Goal: Transaction & Acquisition: Book appointment/travel/reservation

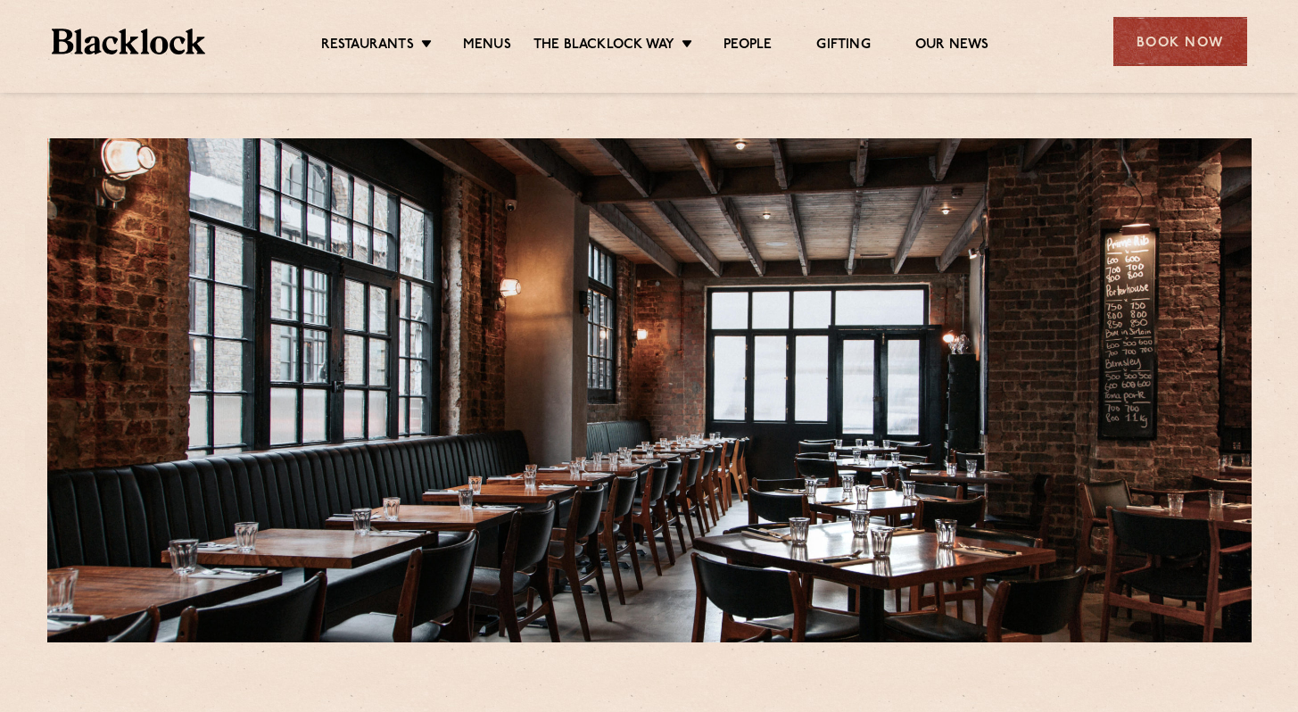
click at [1100, 39] on ul "Restaurants Soho City Shoreditch Covent Garden Canary Wharf Manchester Birmingh…" at bounding box center [654, 42] width 899 height 29
click at [1143, 35] on div "Book Now" at bounding box center [1181, 41] width 134 height 49
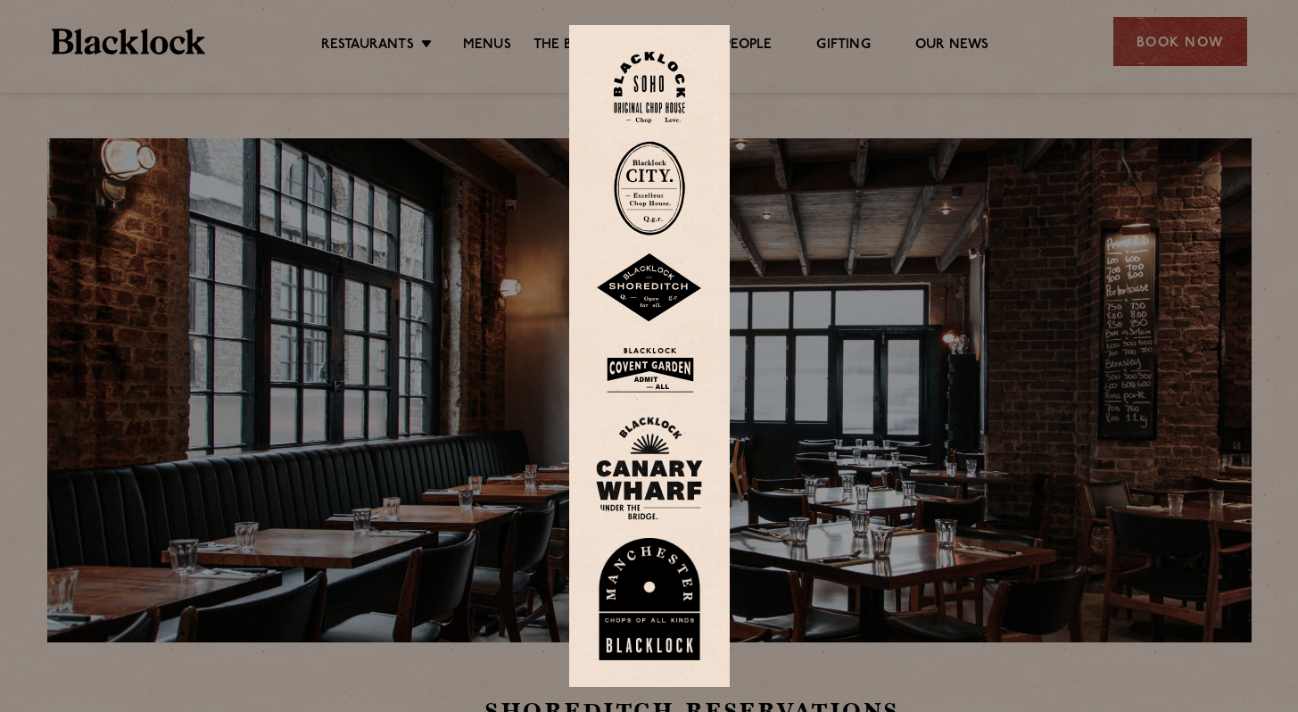
click at [647, 278] on img at bounding box center [649, 288] width 107 height 70
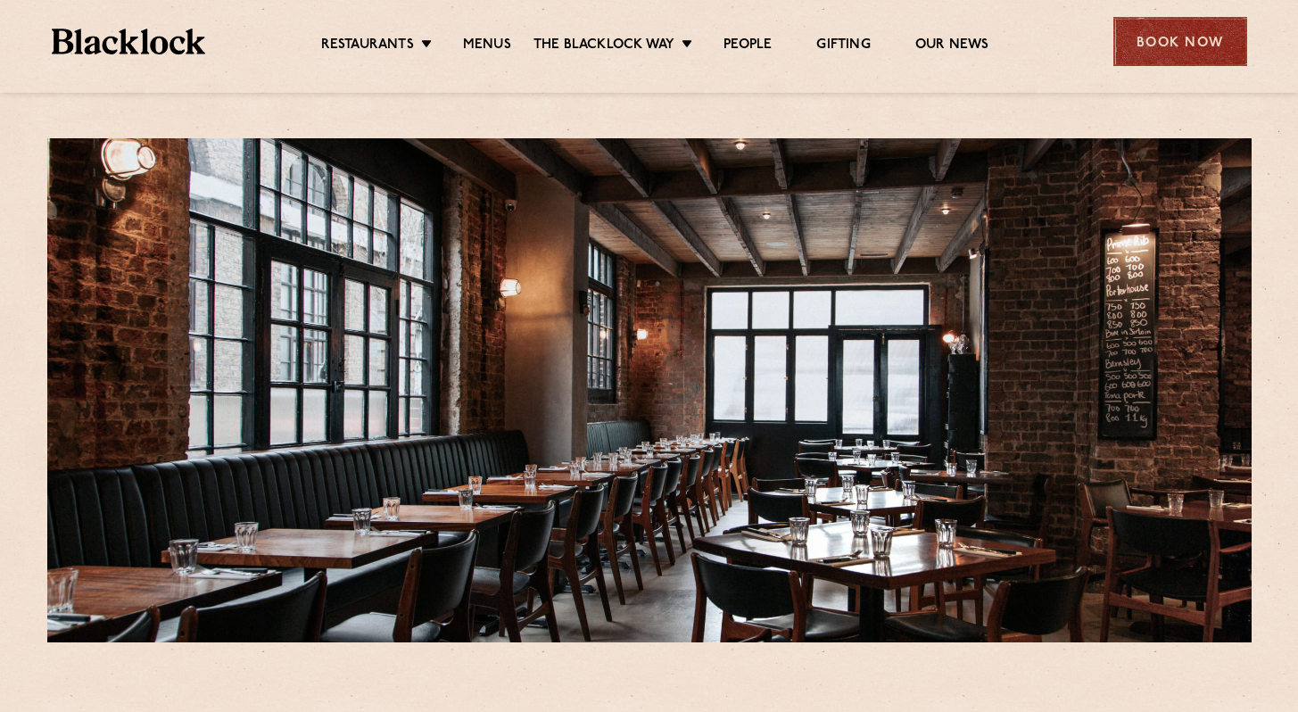
click at [1129, 39] on div "Book Now" at bounding box center [1181, 41] width 134 height 49
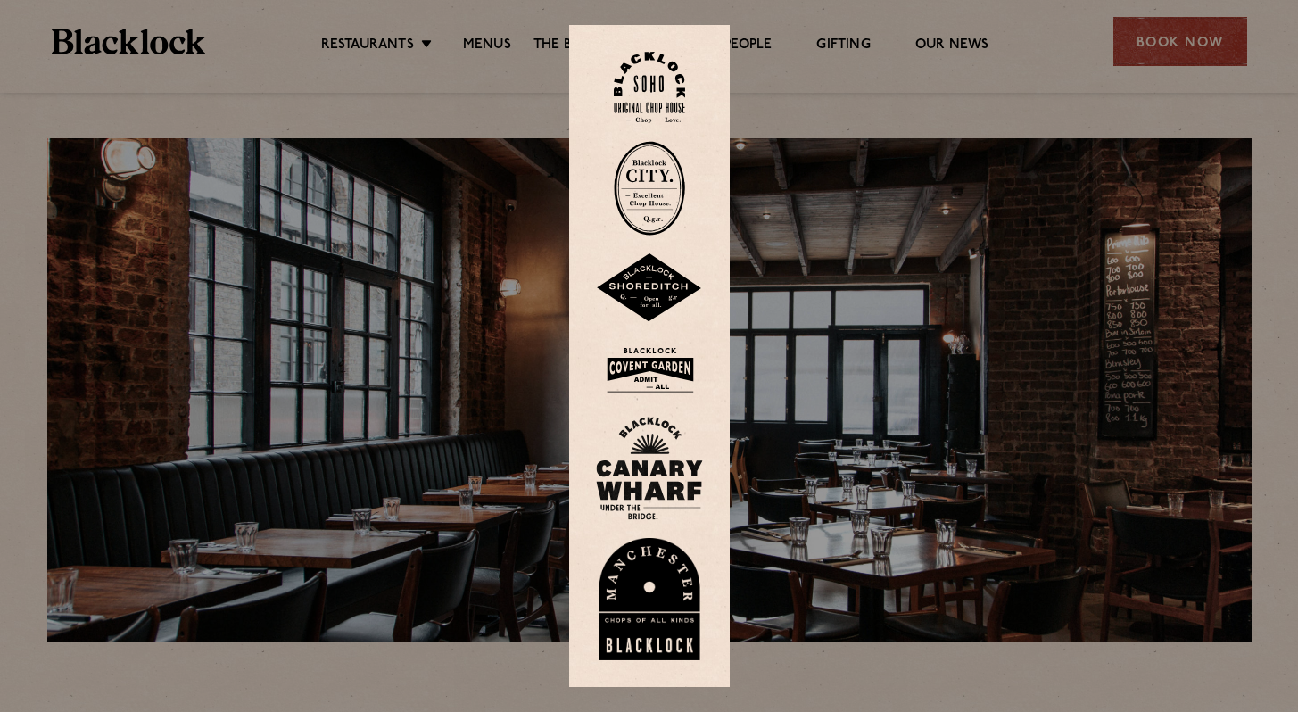
click at [627, 303] on img at bounding box center [649, 288] width 107 height 70
